Goal: Task Accomplishment & Management: Use online tool/utility

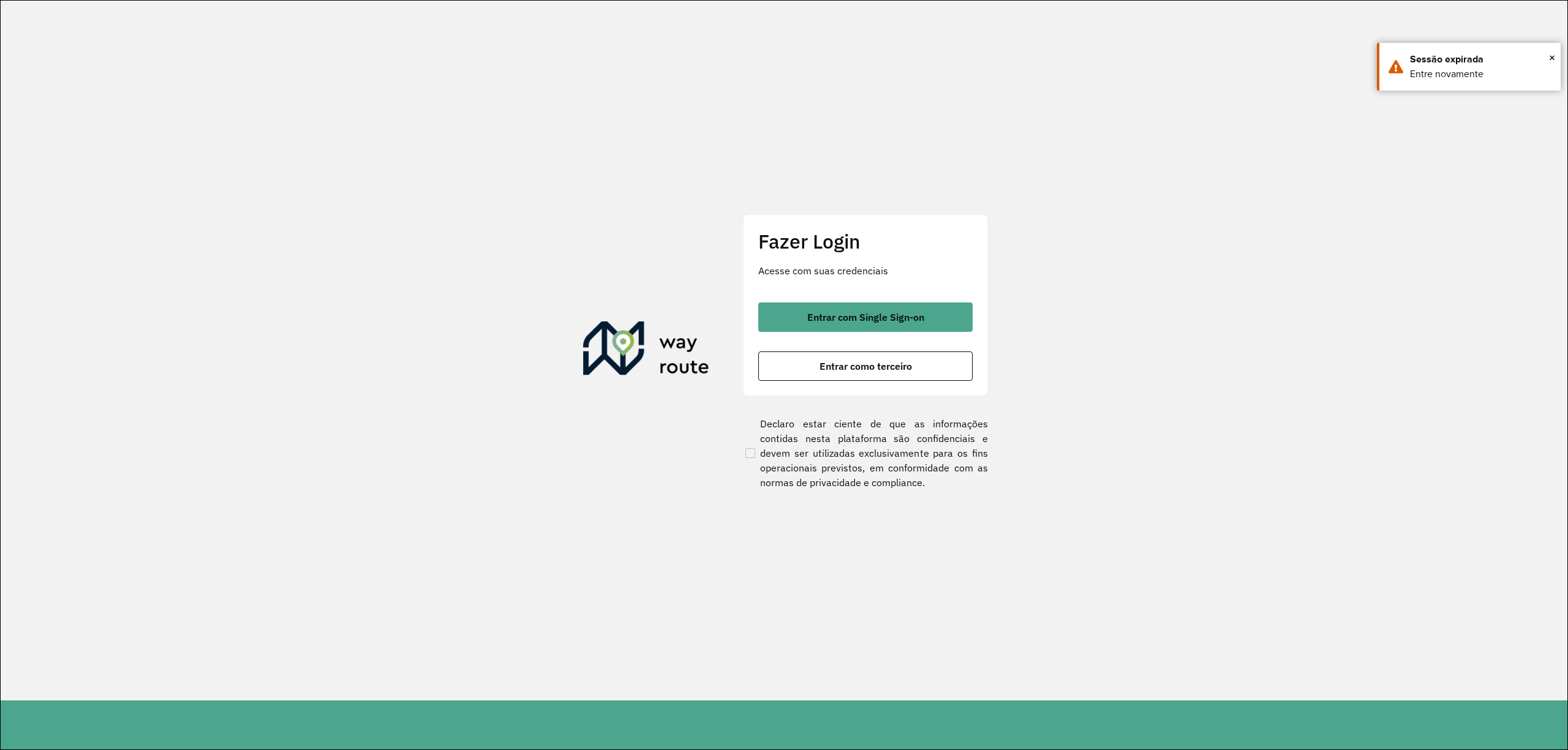
click at [872, 292] on div "Fazer Login Acesse com suas credenciais Entrar com Single Sign-on Entrar como t…" at bounding box center [865, 304] width 245 height 181
click at [920, 327] on button "Entrar com Single Sign-on" at bounding box center [865, 317] width 214 height 29
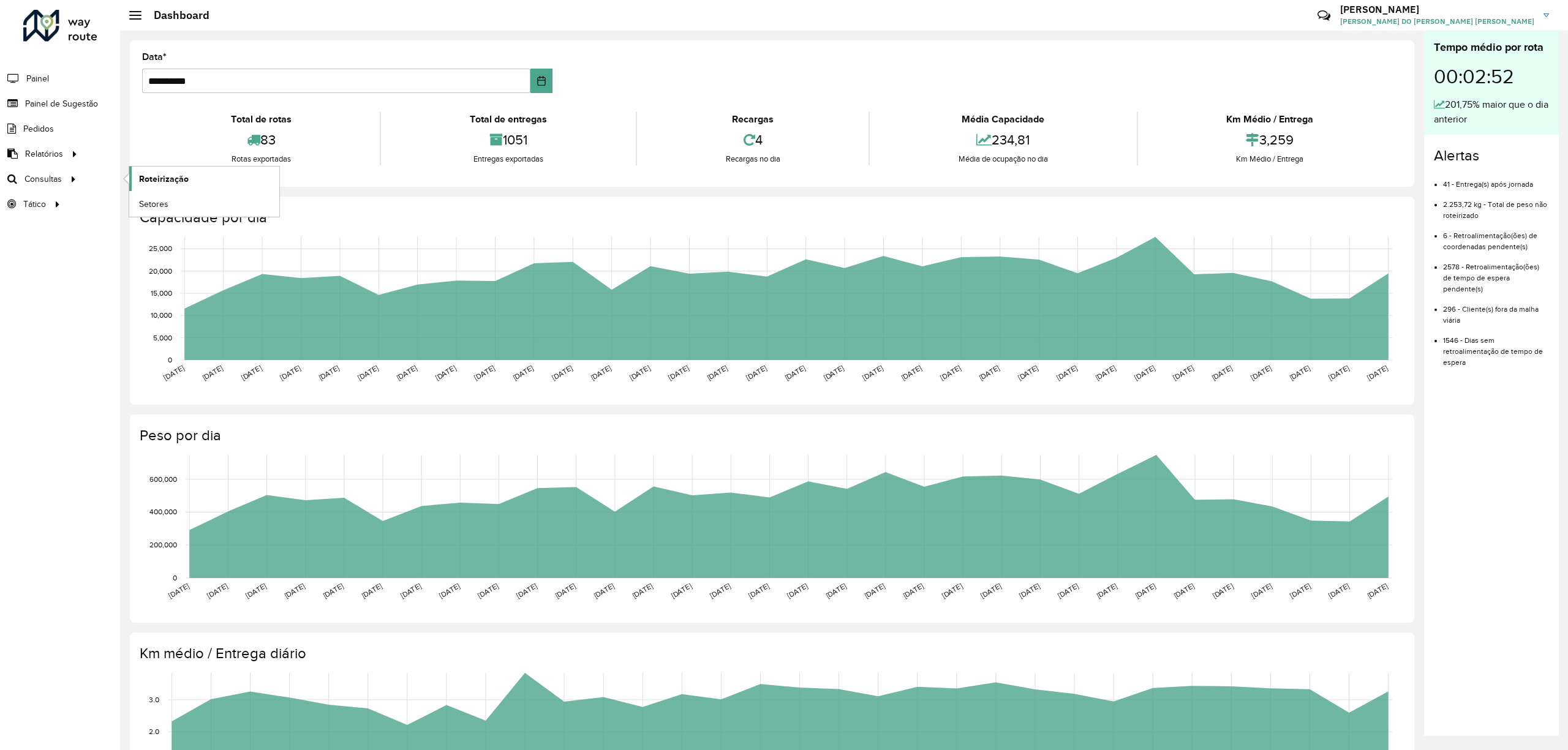
click at [177, 174] on span "Roteirização" at bounding box center [163, 179] width 49 height 13
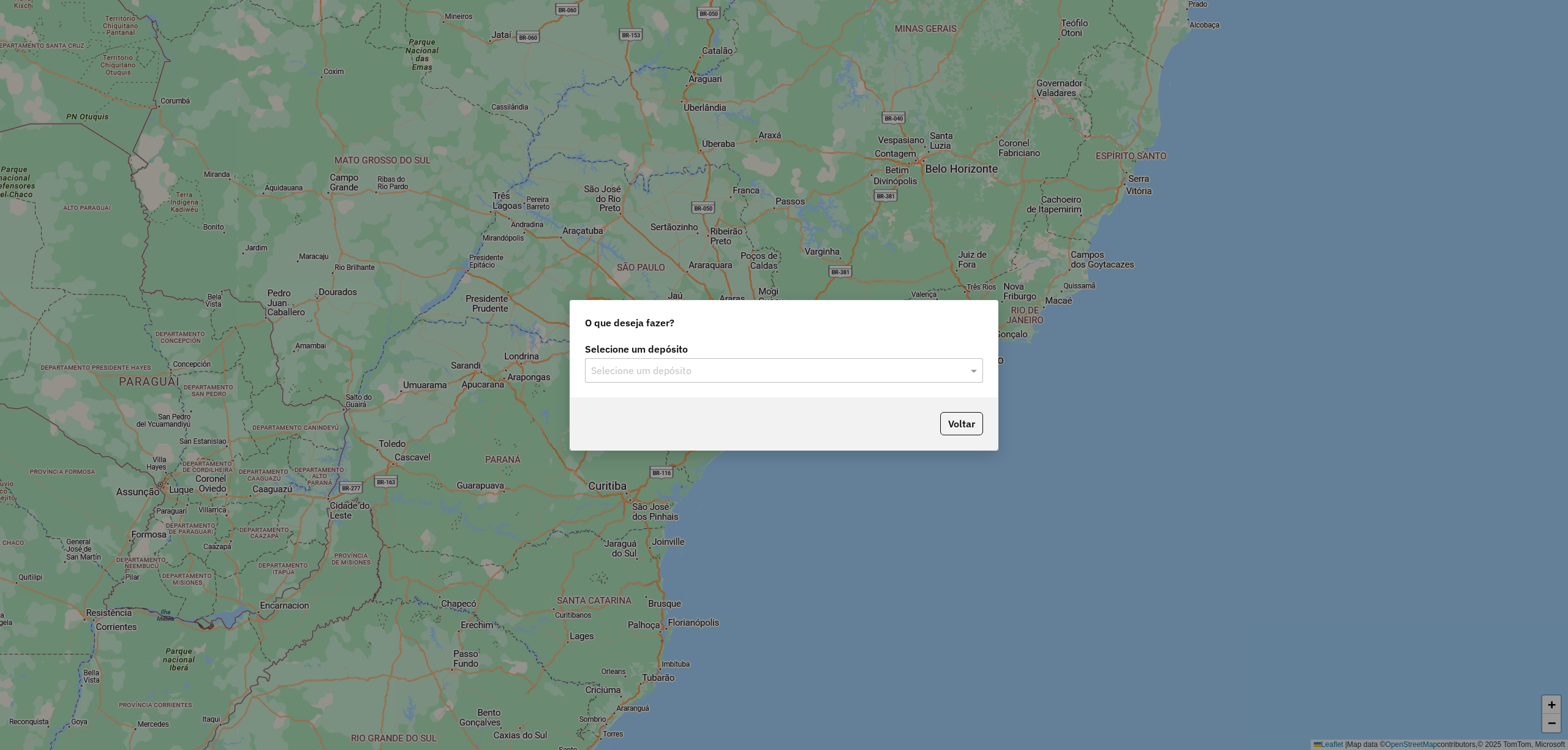
click at [741, 378] on div "Selecione um depósito" at bounding box center [784, 370] width 398 height 25
click at [727, 407] on div "CDD Jacarepaguá" at bounding box center [783, 405] width 397 height 21
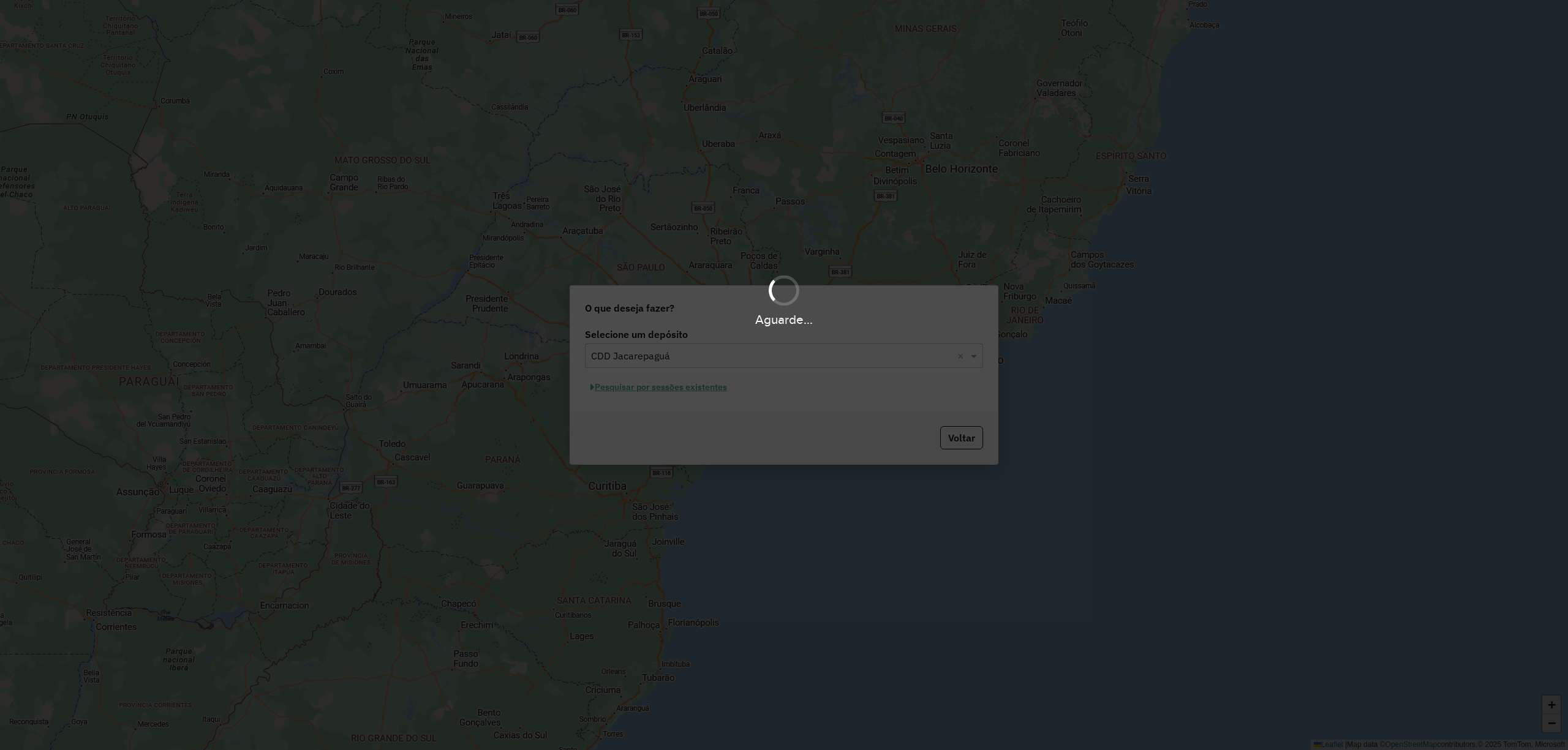
click at [691, 385] on div "Aguarde..." at bounding box center [784, 375] width 1568 height 750
click at [689, 385] on div "Aguarde..." at bounding box center [784, 375] width 1568 height 750
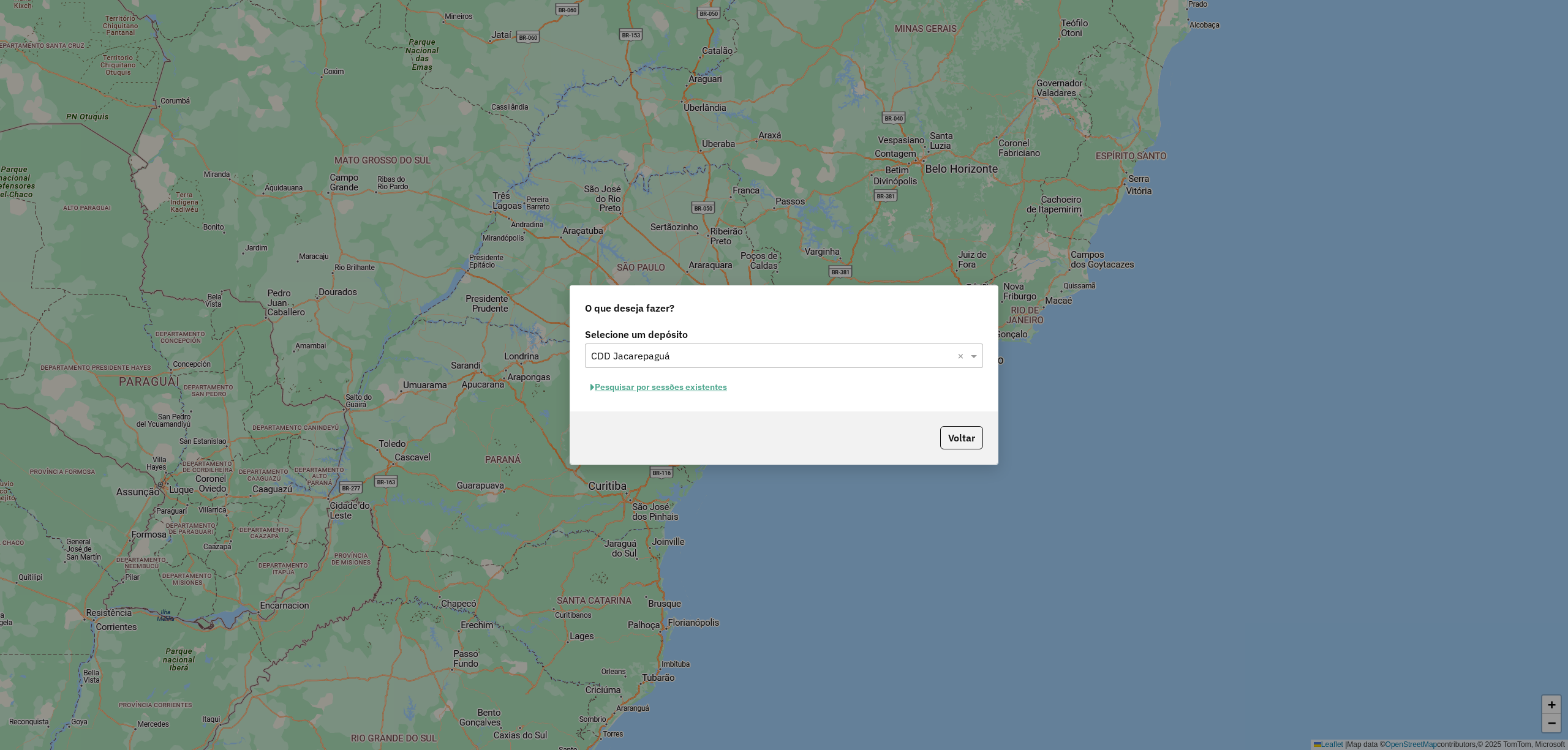
click at [674, 392] on button "Pesquisar por sessões existentes" at bounding box center [659, 386] width 148 height 19
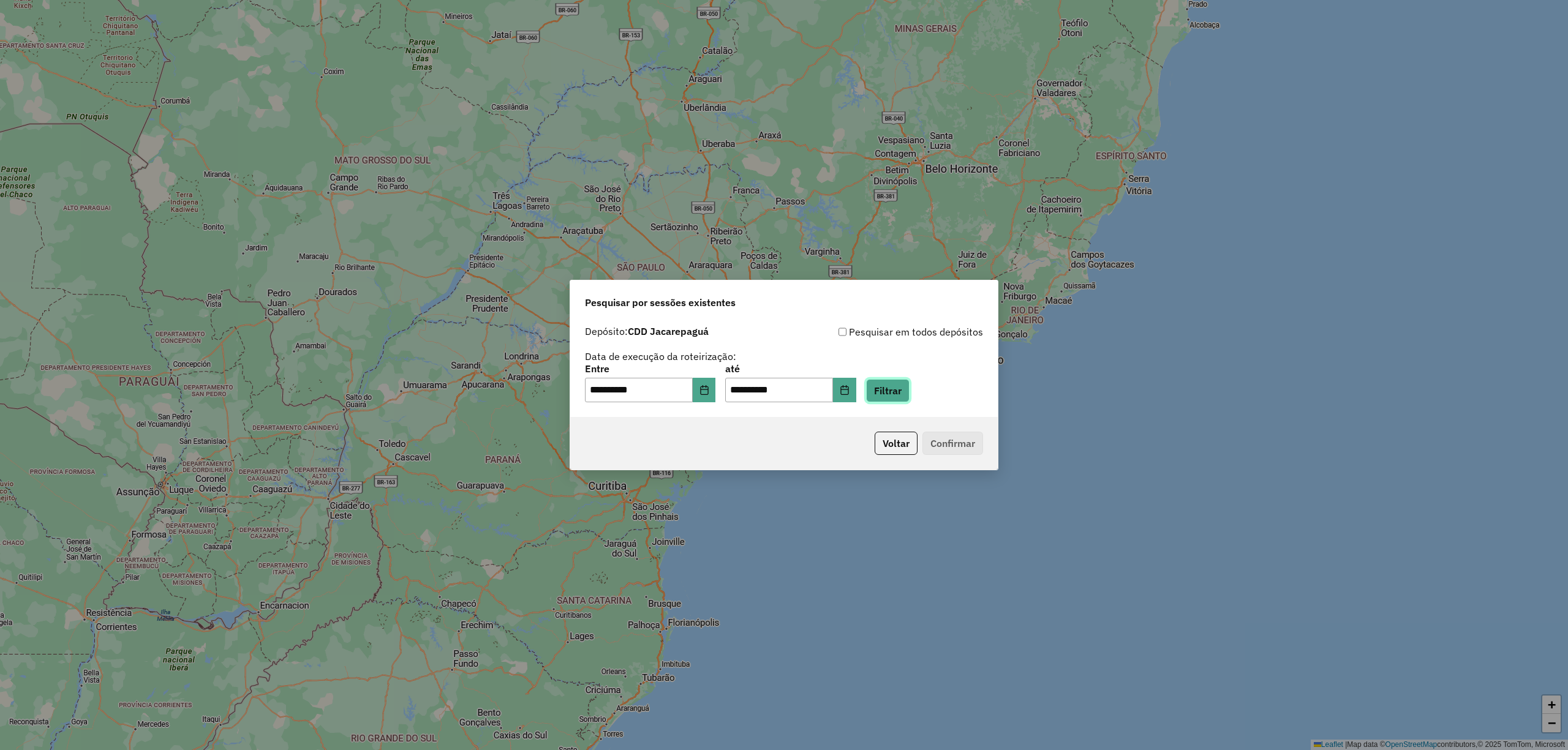
click at [903, 390] on button "Filtrar" at bounding box center [888, 391] width 44 height 24
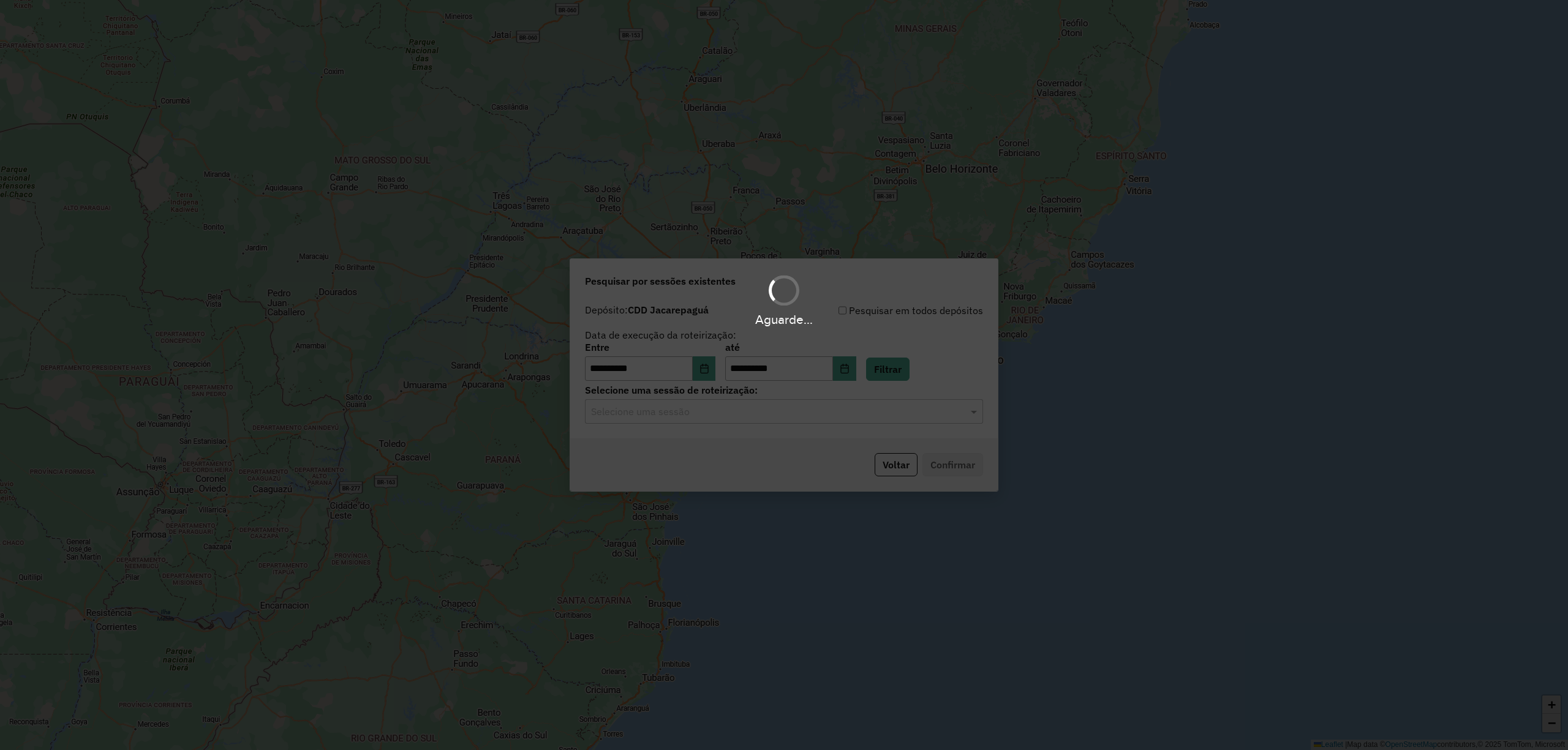
click at [728, 417] on input "text" at bounding box center [771, 412] width 361 height 15
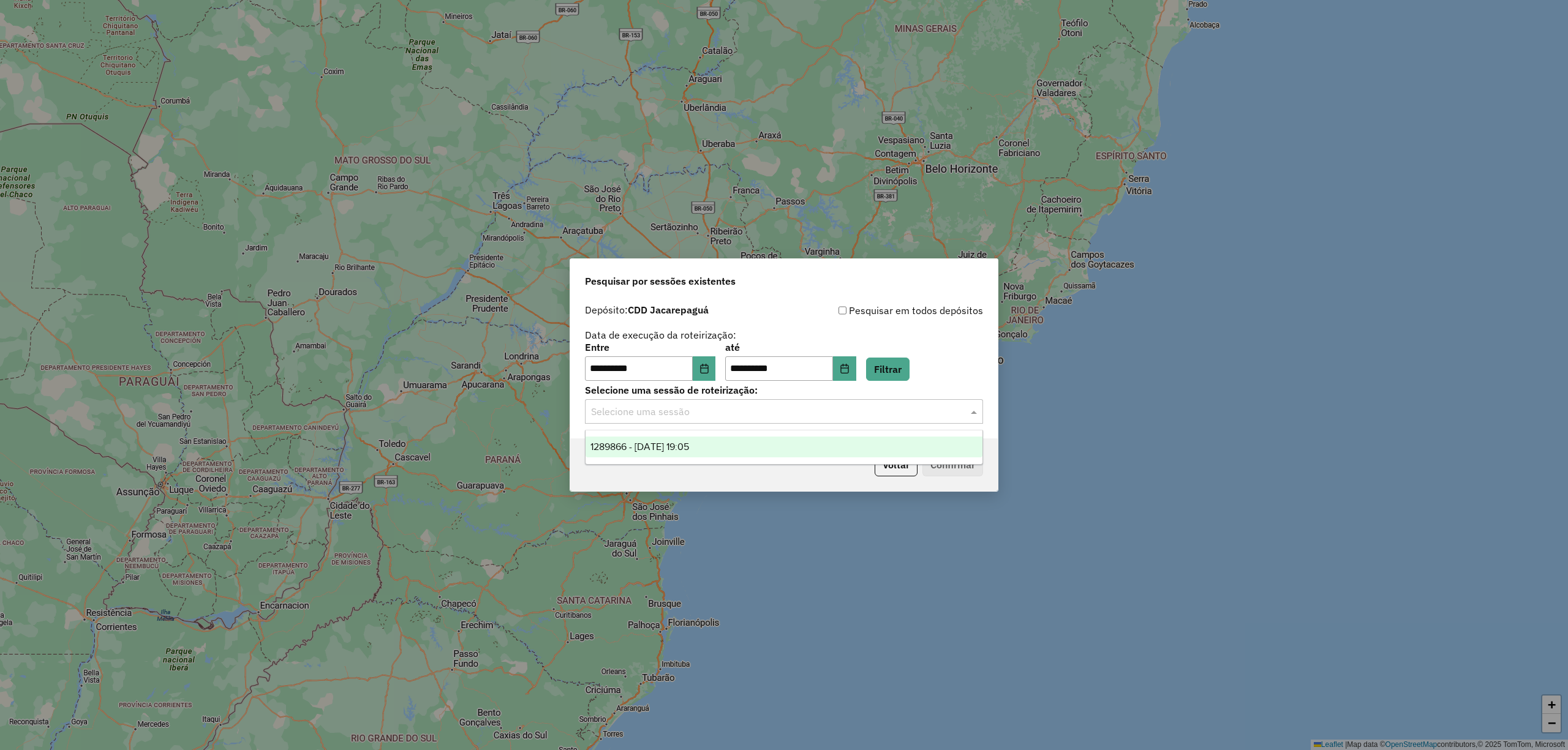
click at [689, 447] on span "1289866 - 07/10/2025 19:05" at bounding box center [640, 446] width 98 height 10
click at [966, 473] on button "Confirmar" at bounding box center [953, 465] width 61 height 24
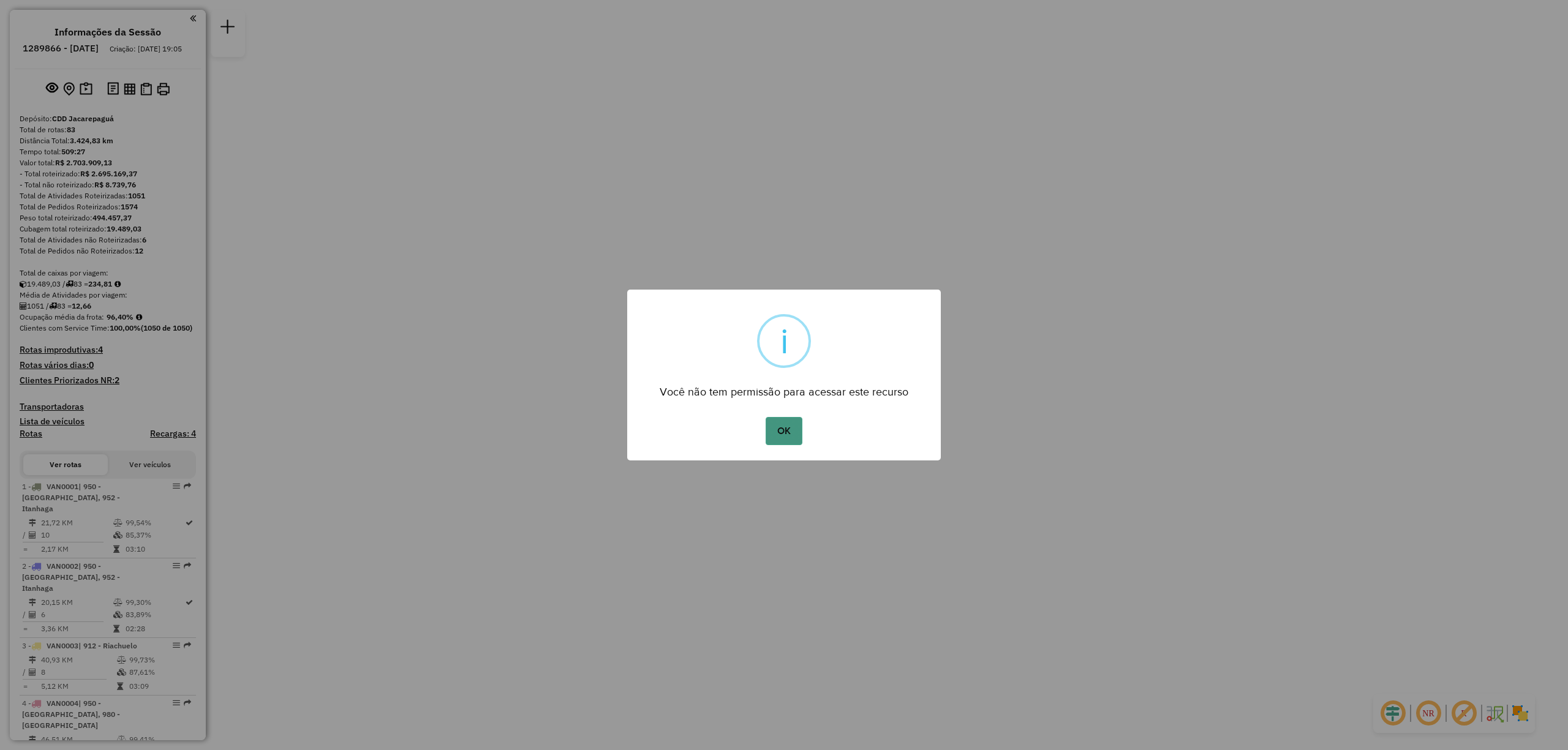
click at [766, 421] on button "OK" at bounding box center [784, 430] width 36 height 28
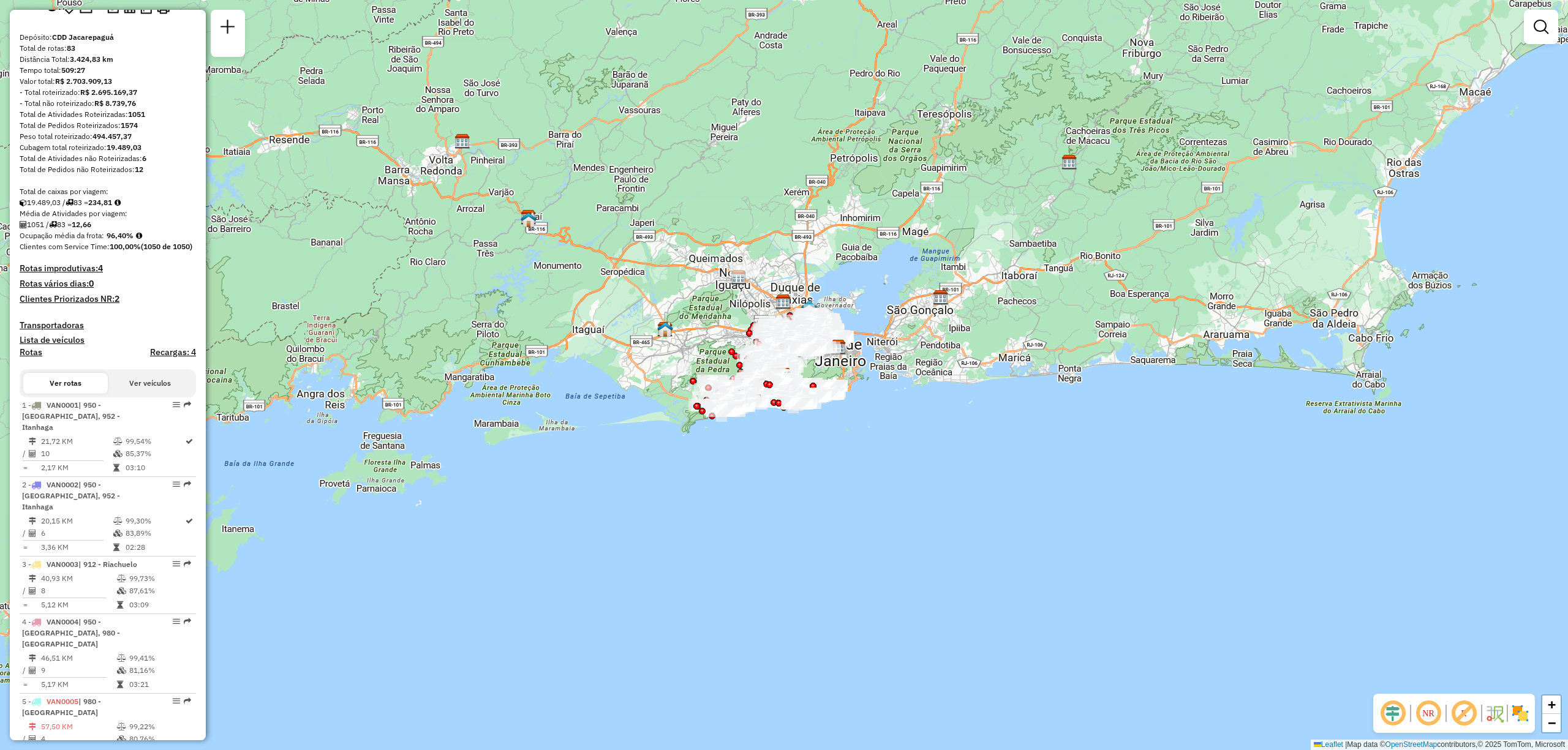
scroll to position [163, 0]
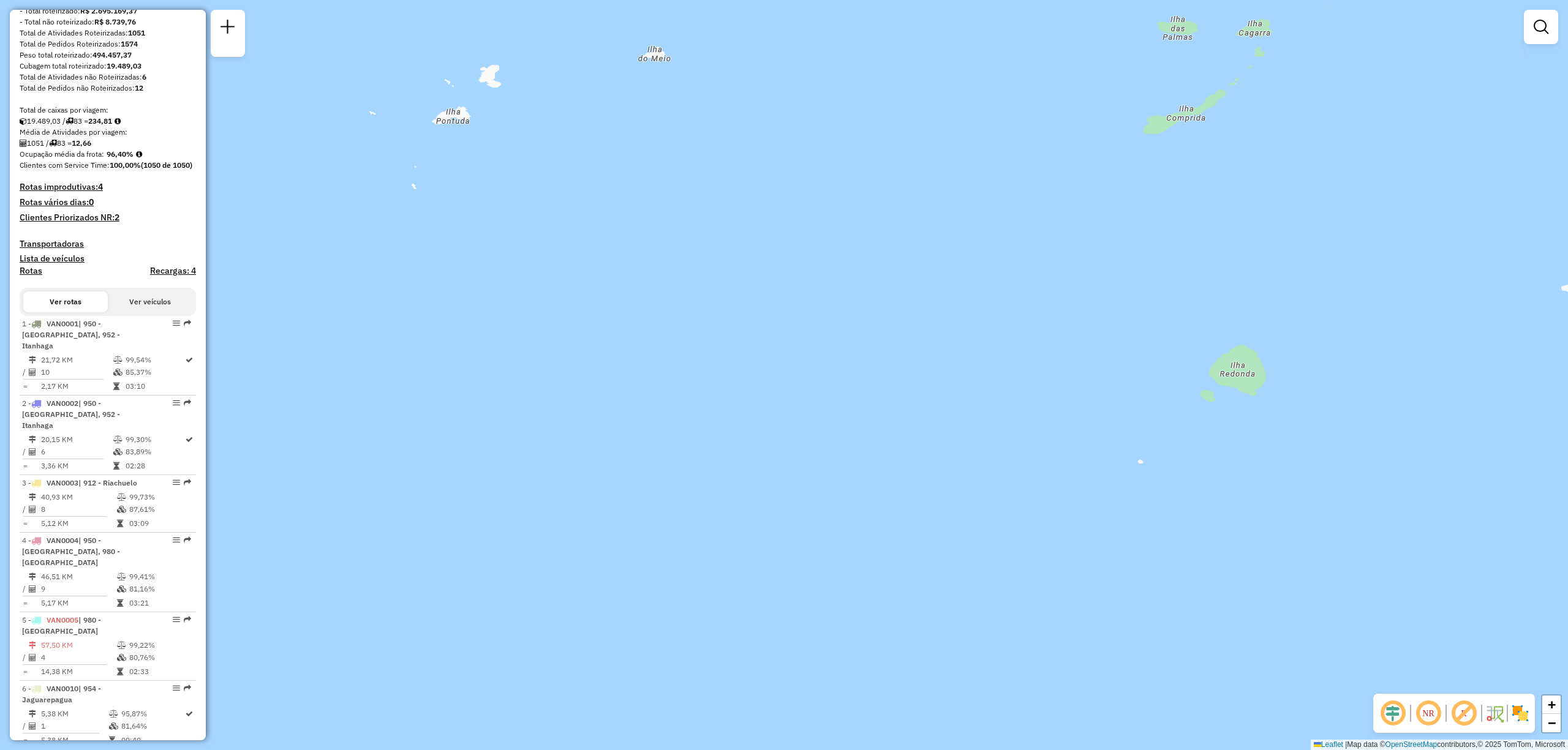
drag, startPoint x: 672, startPoint y: 89, endPoint x: 882, endPoint y: 605, distance: 557.1
click at [882, 605] on div "Janela de atendimento Grade de atendimento Capacidade Transportadoras Veículos …" at bounding box center [784, 375] width 1568 height 750
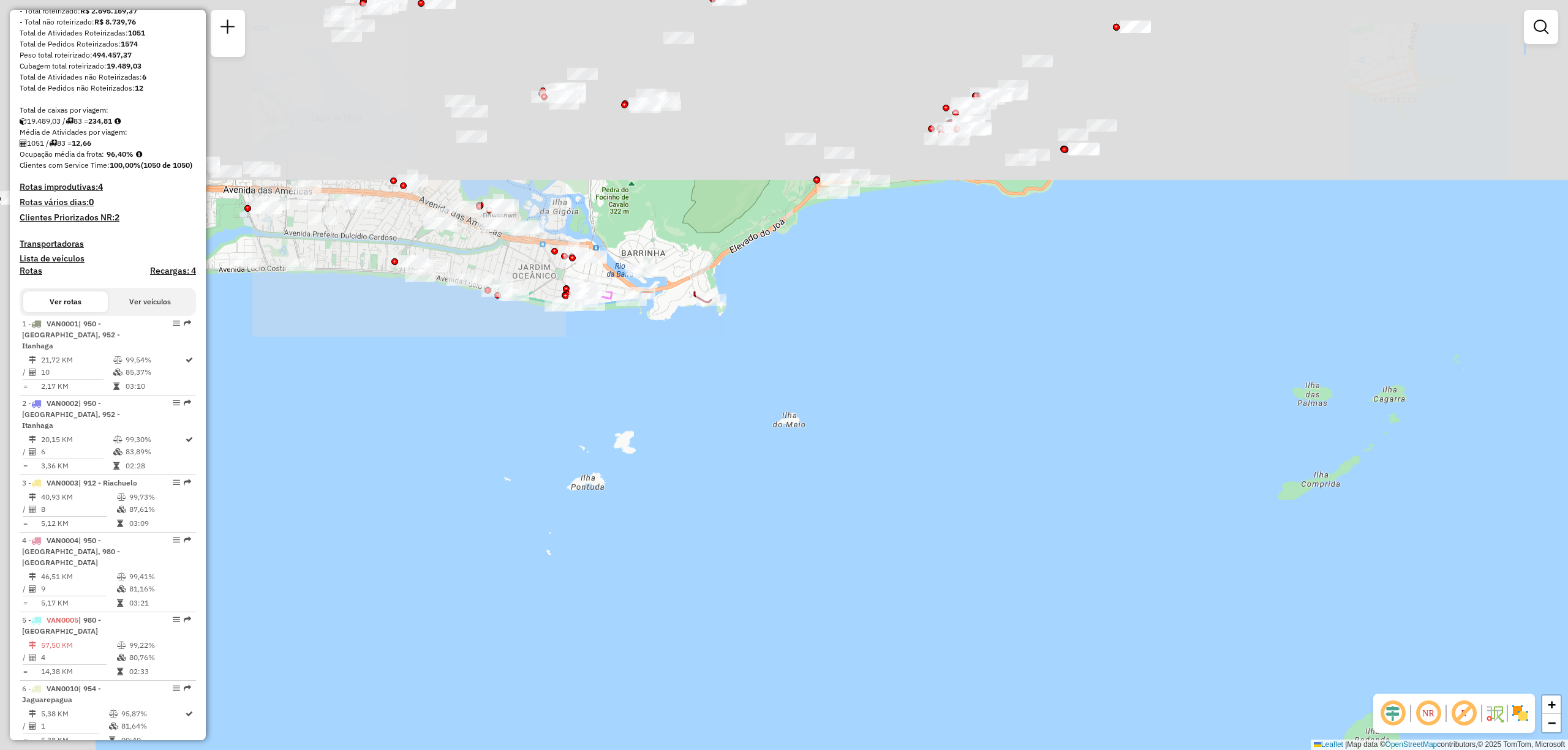
drag, startPoint x: 562, startPoint y: 199, endPoint x: 730, endPoint y: 431, distance: 286.4
click at [698, 570] on div "Janela de atendimento Grade de atendimento Capacidade Transportadoras Veículos …" at bounding box center [784, 375] width 1568 height 750
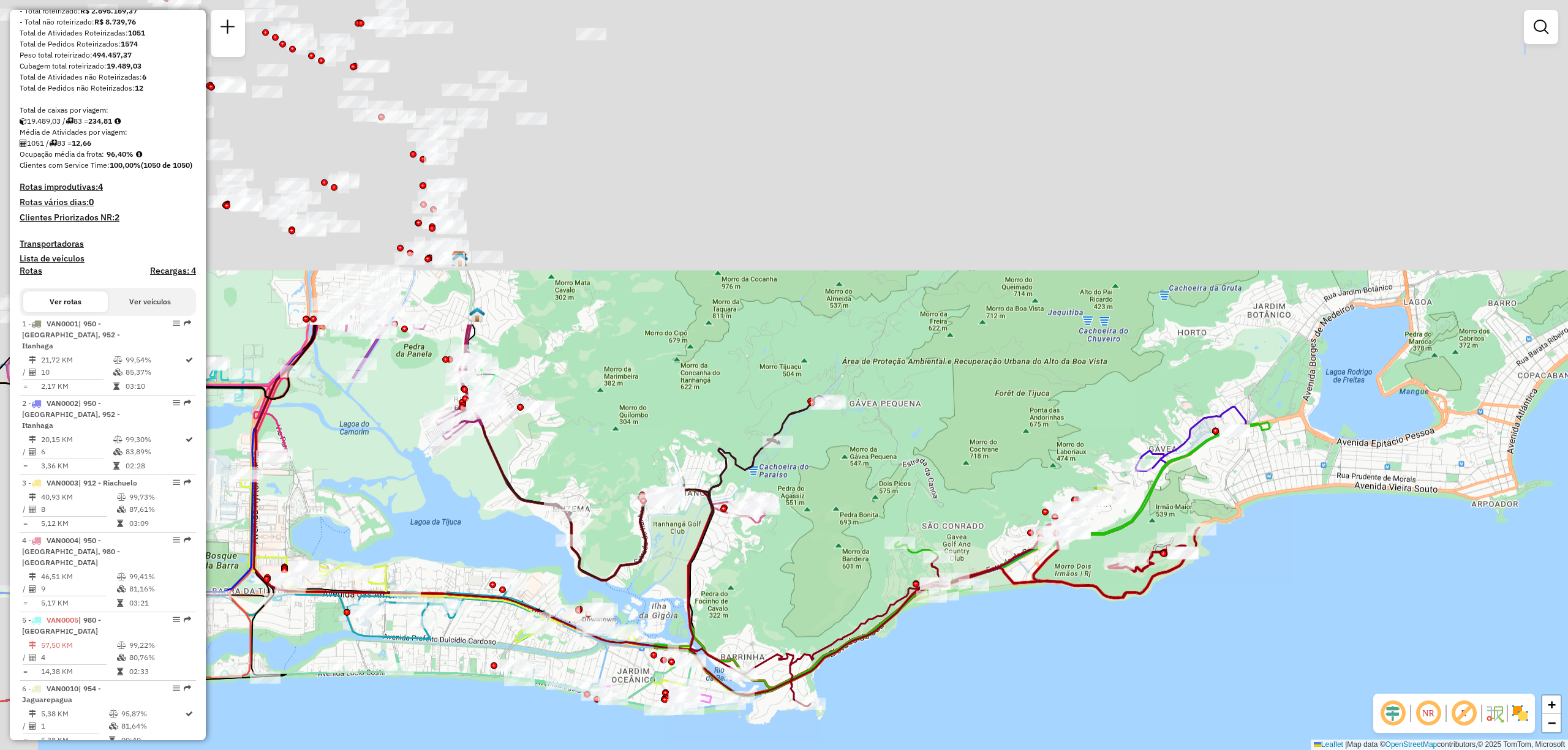
drag, startPoint x: 591, startPoint y: 121, endPoint x: 688, endPoint y: 520, distance: 410.6
click at [688, 520] on div "Janela de atendimento Grade de atendimento Capacidade Transportadoras Veículos …" at bounding box center [784, 375] width 1568 height 750
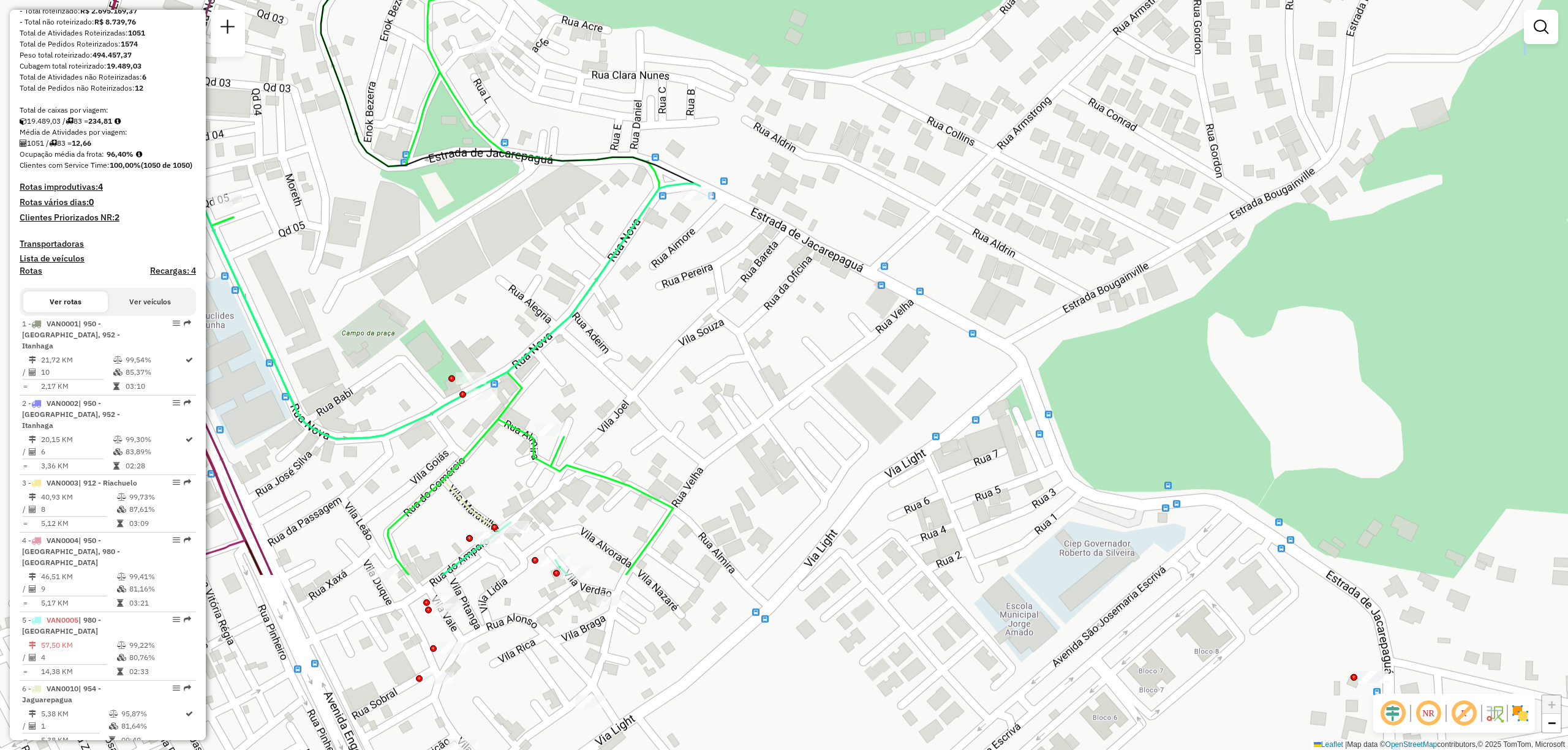
drag, startPoint x: 665, startPoint y: 550, endPoint x: 876, endPoint y: 297, distance: 329.4
click at [876, 297] on div "Rota 15 - Placa RHV7A43 55048433 - QUEBRA MAR DISFRIBUI Janela de atendimento G…" at bounding box center [784, 375] width 1568 height 750
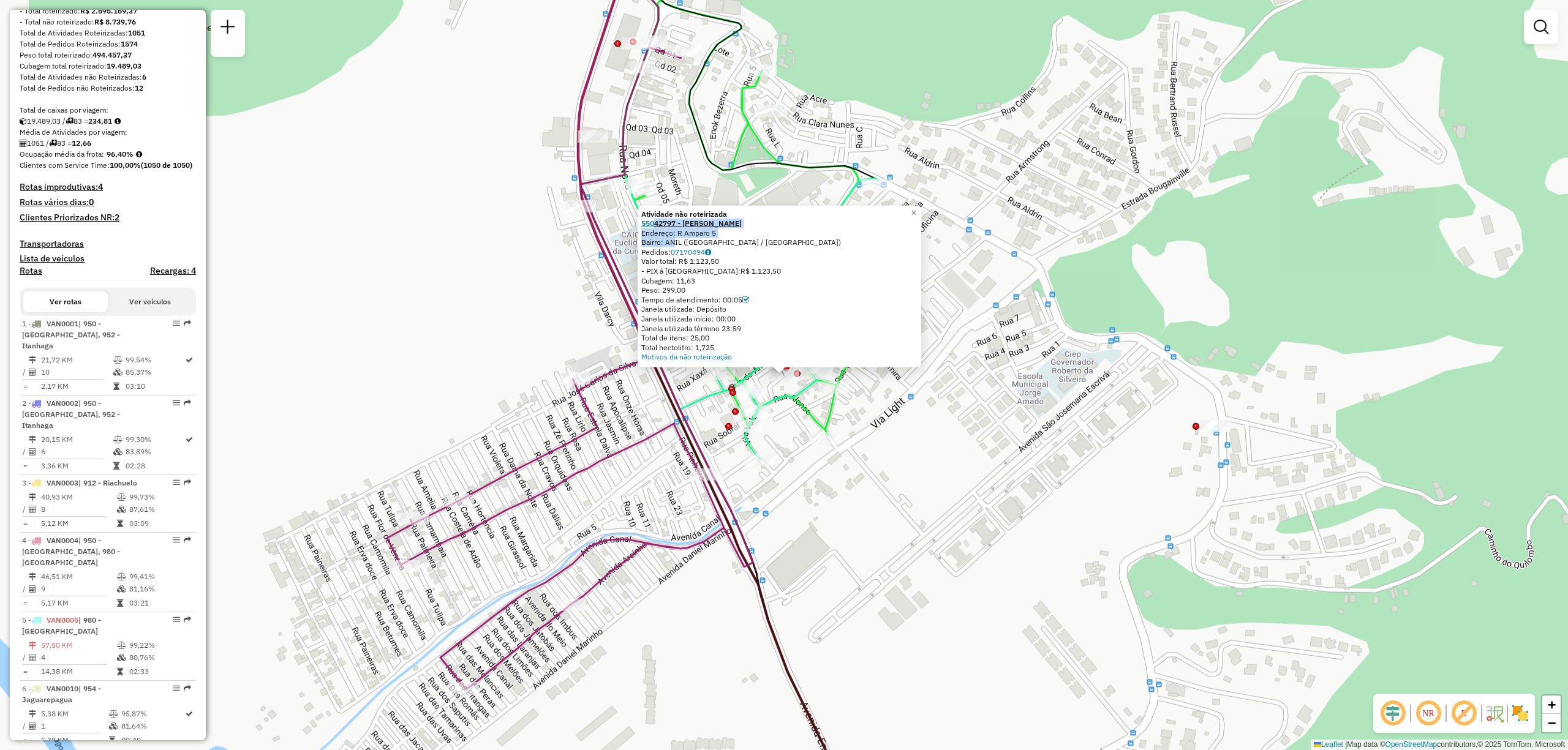
drag, startPoint x: 675, startPoint y: 238, endPoint x: 657, endPoint y: 224, distance: 22.8
click at [657, 224] on div "Atividade não roteirizada 55042797 - [PERSON_NAME] Endereço: R Amparo 5 Bairro:…" at bounding box center [779, 285] width 276 height 153
copy div "42797 - [PERSON_NAME]: R Amparo 5 Bairro: A"
click at [920, 510] on div "Atividade não roteirizada 55042797 - [PERSON_NAME] Endereço: R Amparo 5 Bairro:…" at bounding box center [784, 375] width 1568 height 750
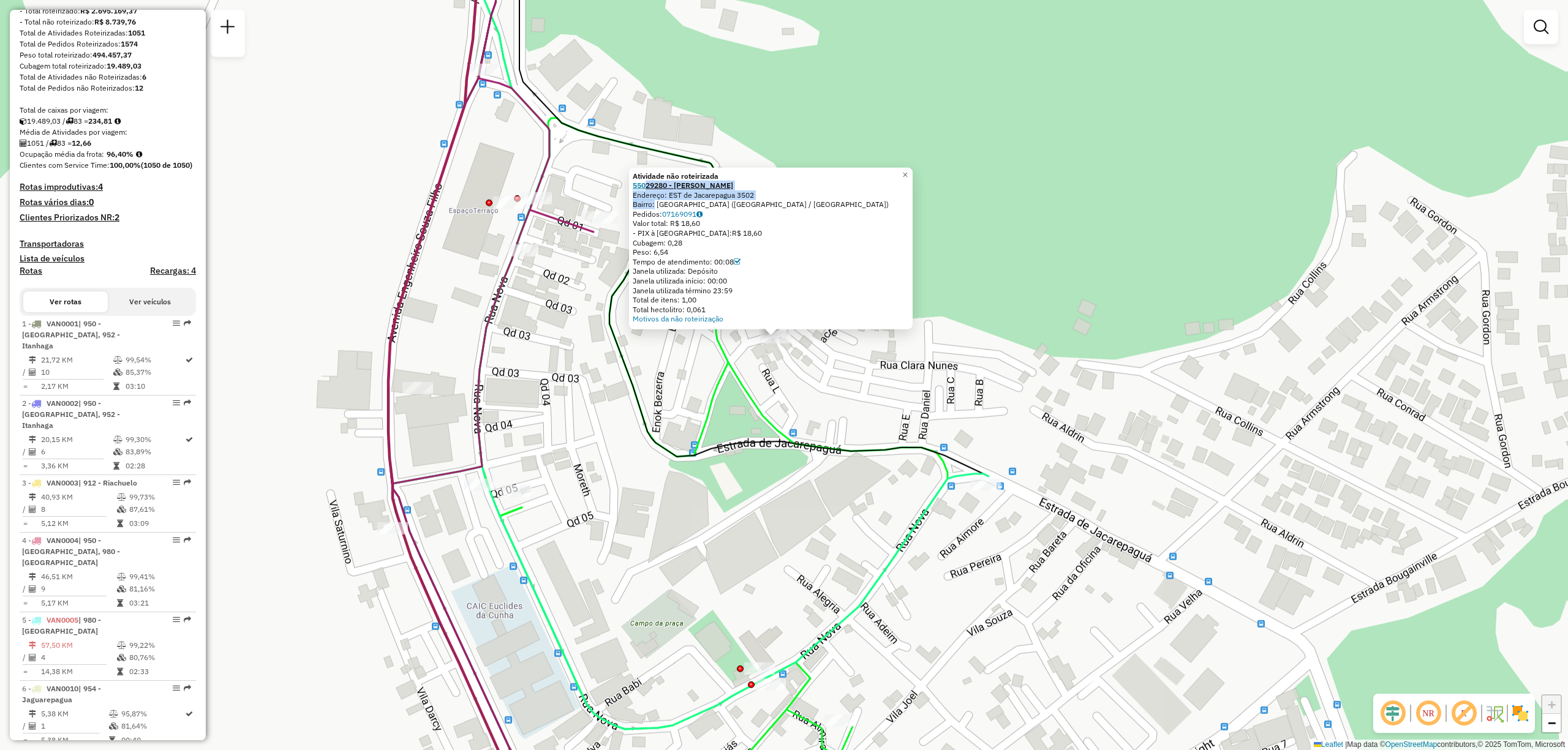
drag, startPoint x: 656, startPoint y: 200, endPoint x: 650, endPoint y: 187, distance: 14.3
click at [650, 187] on div "Atividade não roteirizada 55029280 - [PERSON_NAME]: EST de Jacarepagua 3502 Bai…" at bounding box center [770, 247] width 276 height 153
copy div "29280 - [PERSON_NAME]: EST de Jacarepagua 3502 Bairro"
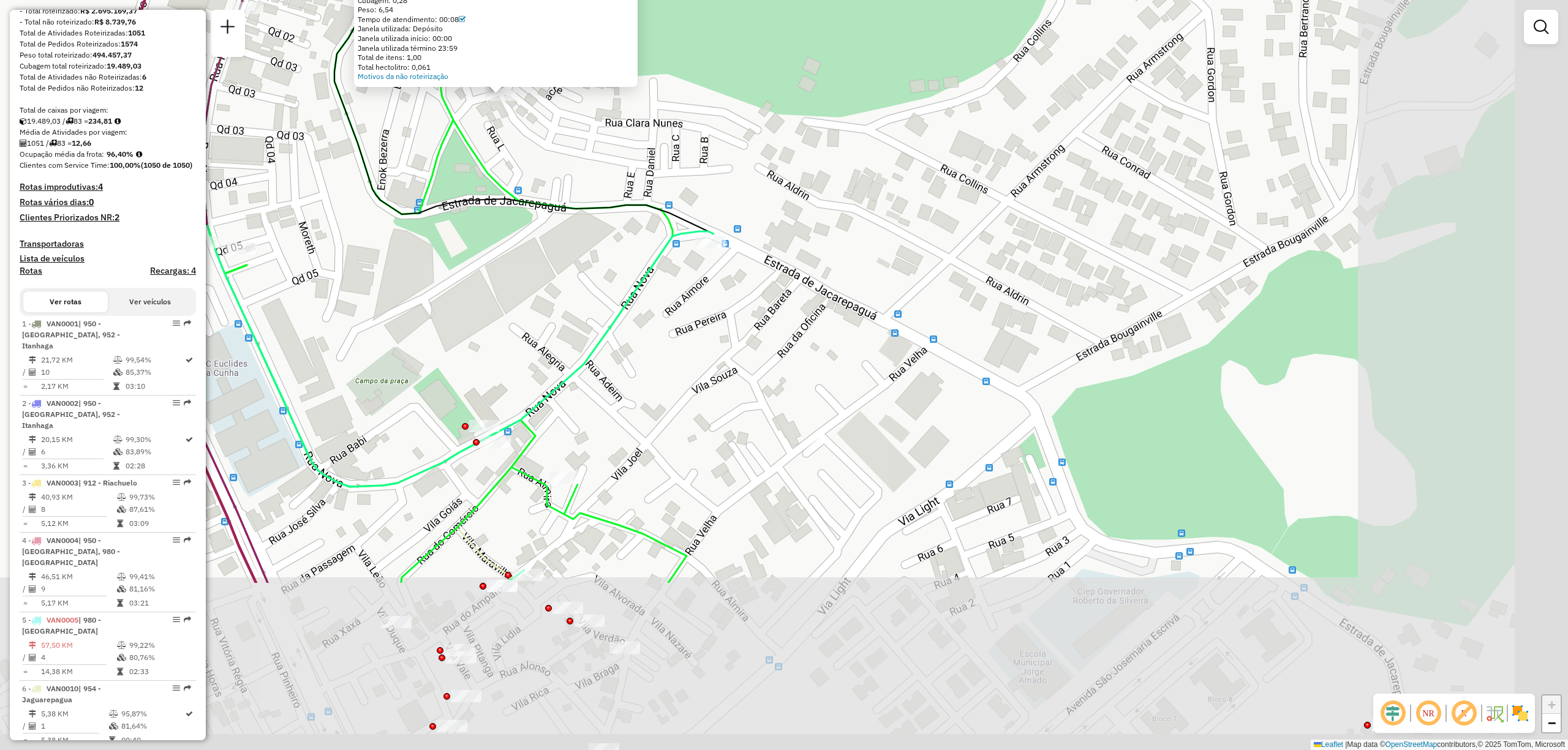
drag, startPoint x: 1027, startPoint y: 586, endPoint x: 716, endPoint y: 290, distance: 429.3
click at [716, 290] on div "Atividade não roteirizada 55029280 - [PERSON_NAME]: EST de Jacarepagua 3502 Bai…" at bounding box center [784, 375] width 1568 height 750
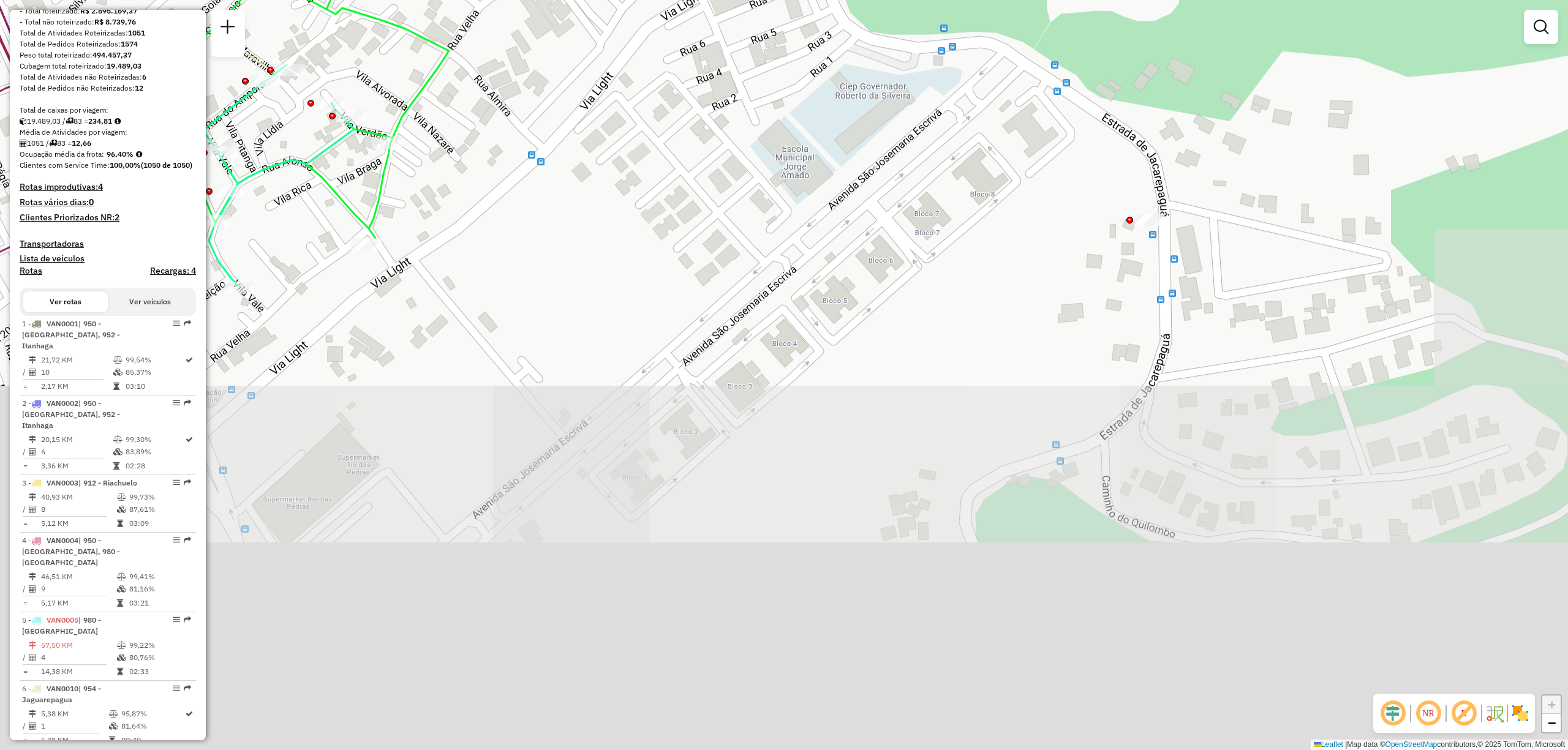
drag, startPoint x: 929, startPoint y: 569, endPoint x: 704, endPoint y: 92, distance: 527.4
click at [704, 92] on div "Atividade não roteirizada 55029280 - [PERSON_NAME]: EST de Jacarepagua 3502 Bai…" at bounding box center [784, 375] width 1568 height 750
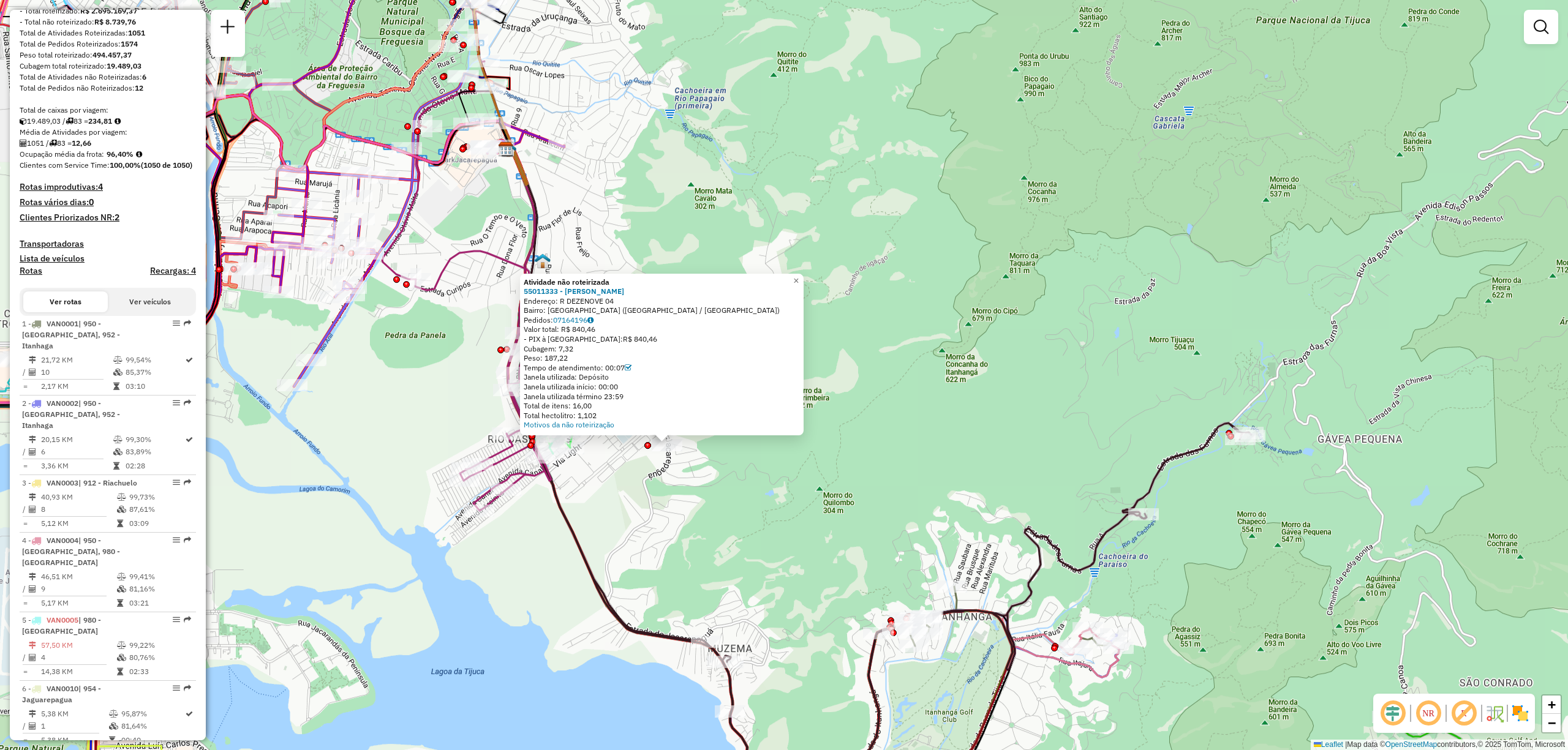
drag, startPoint x: 645, startPoint y: 532, endPoint x: 669, endPoint y: 506, distance: 35.4
click at [669, 506] on div "Atividade não roteirizada 55011333 - [PERSON_NAME]: R DEZENOVE 04 Bairro: [GEOG…" at bounding box center [784, 375] width 1568 height 750
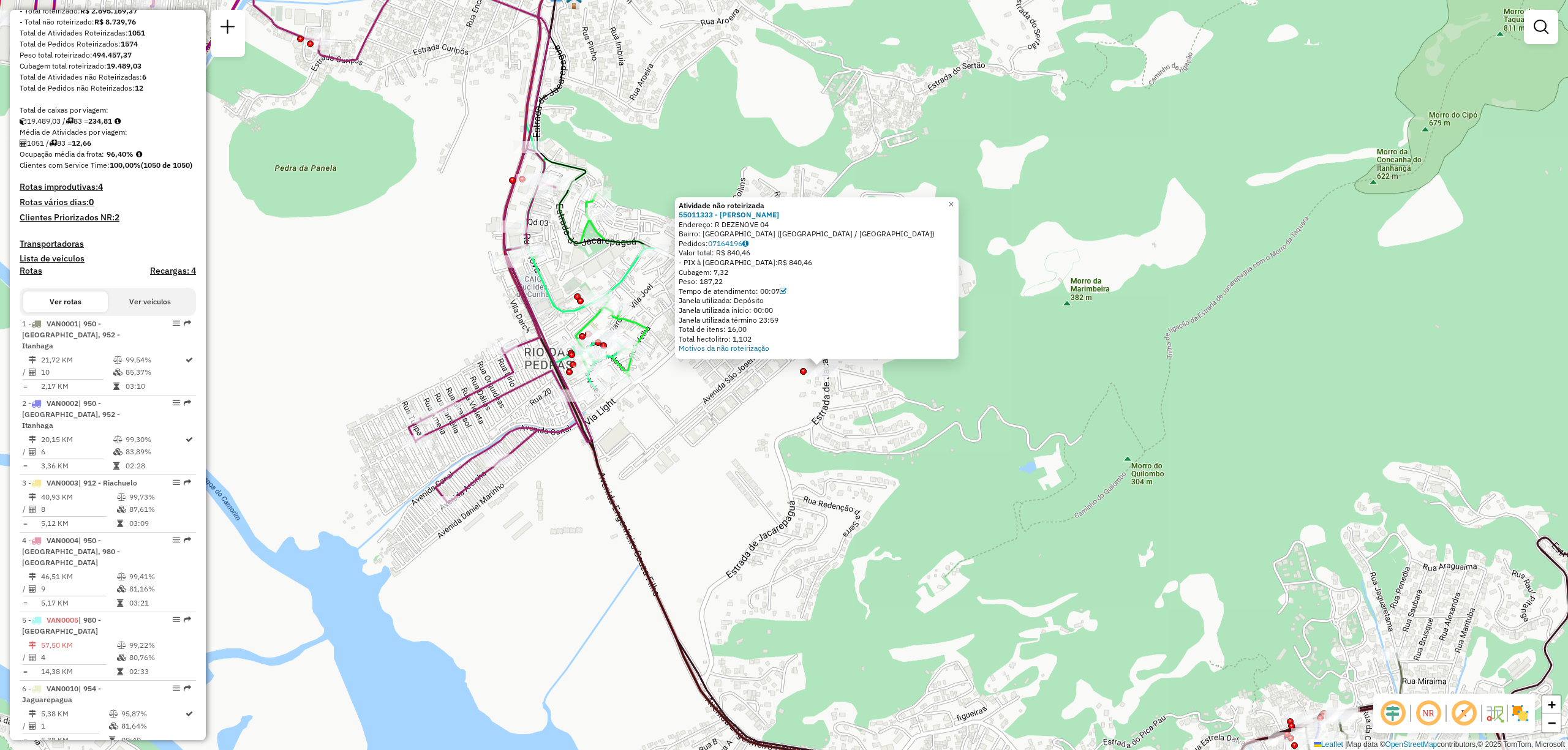
click at [655, 448] on div "Atividade não roteirizada 55011333 - [PERSON_NAME]: R DEZENOVE 04 Bairro: [GEOG…" at bounding box center [784, 375] width 1568 height 750
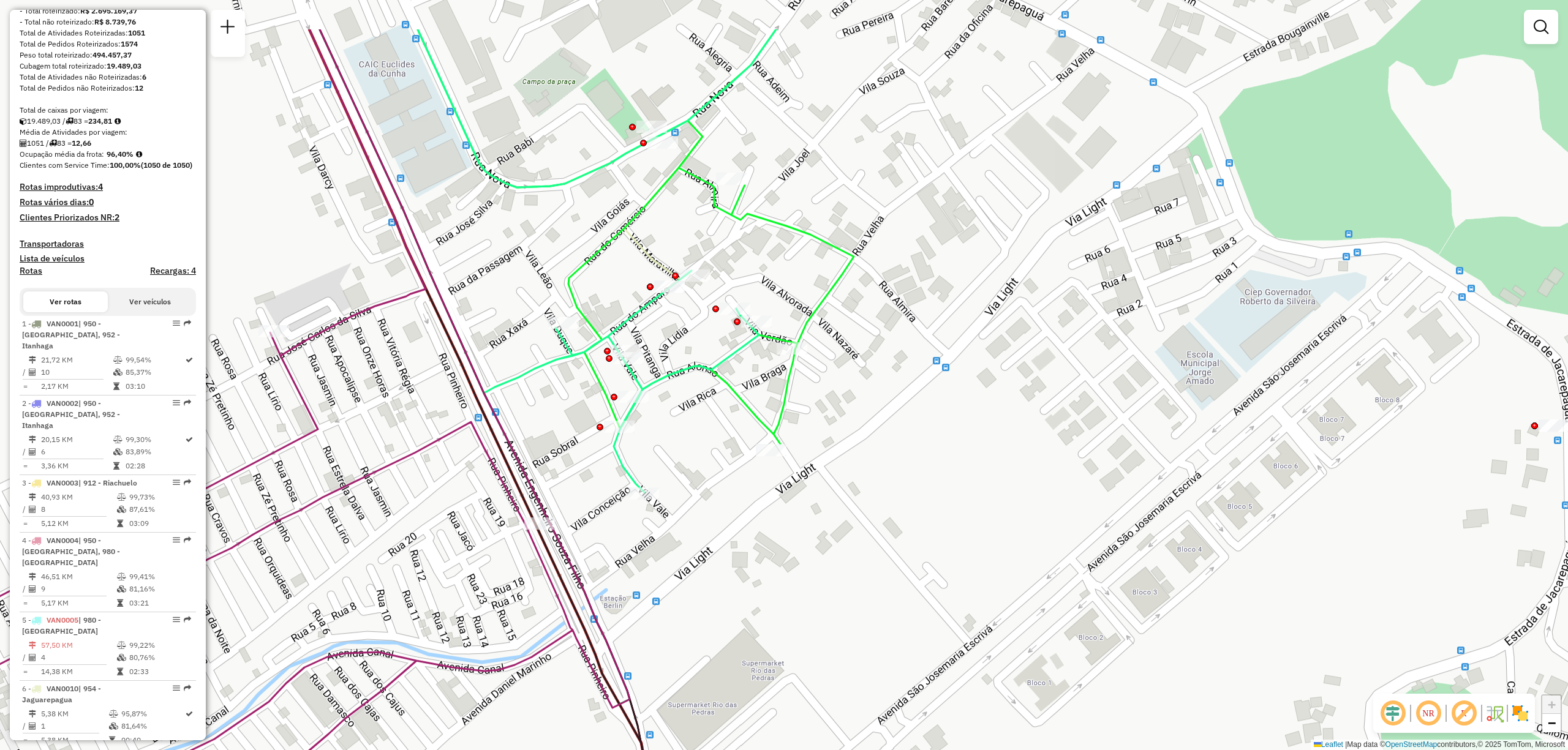
drag, startPoint x: 735, startPoint y: 434, endPoint x: 779, endPoint y: 529, distance: 104.7
click at [779, 529] on div "Janela de atendimento Grade de atendimento Capacidade Transportadoras Veículos …" at bounding box center [784, 375] width 1568 height 750
